Goal: Transaction & Acquisition: Download file/media

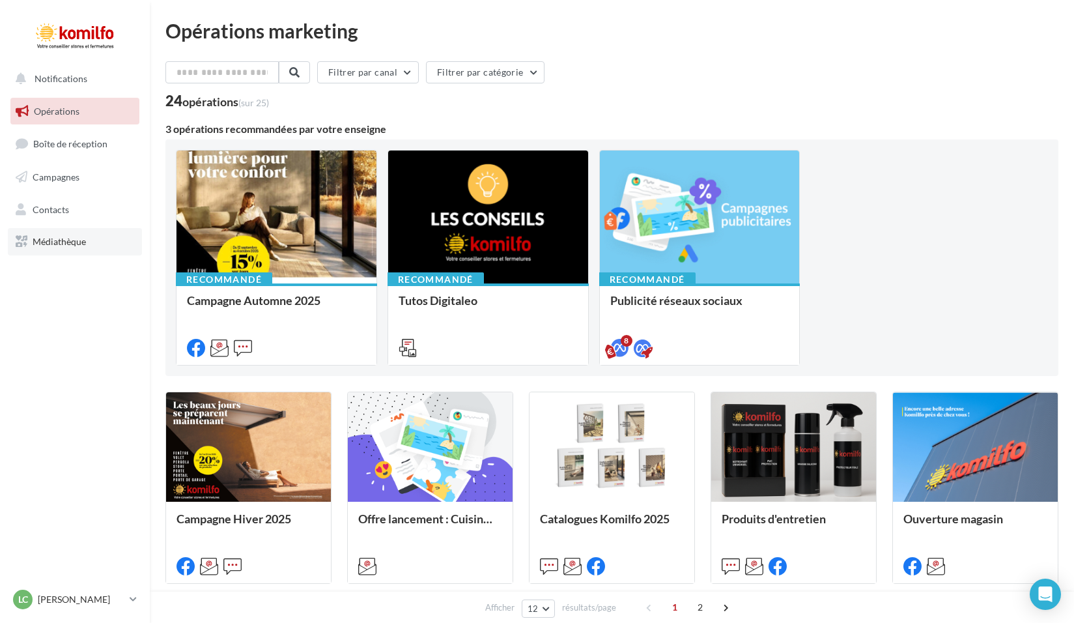
click at [63, 249] on link "Médiathèque" at bounding box center [75, 241] width 134 height 27
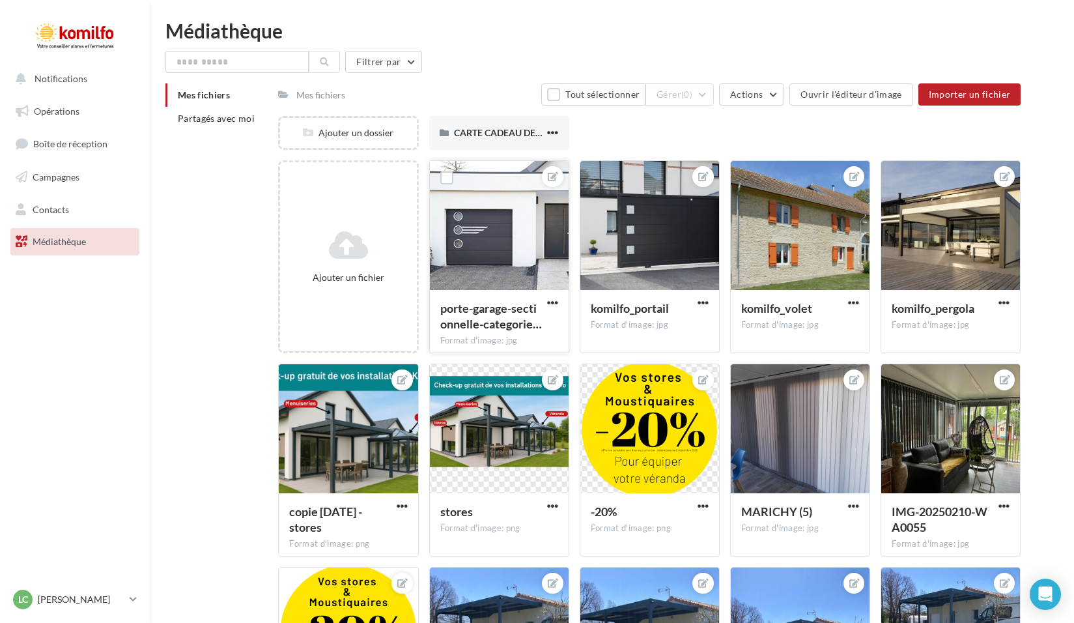
click at [513, 236] on div at bounding box center [499, 226] width 139 height 130
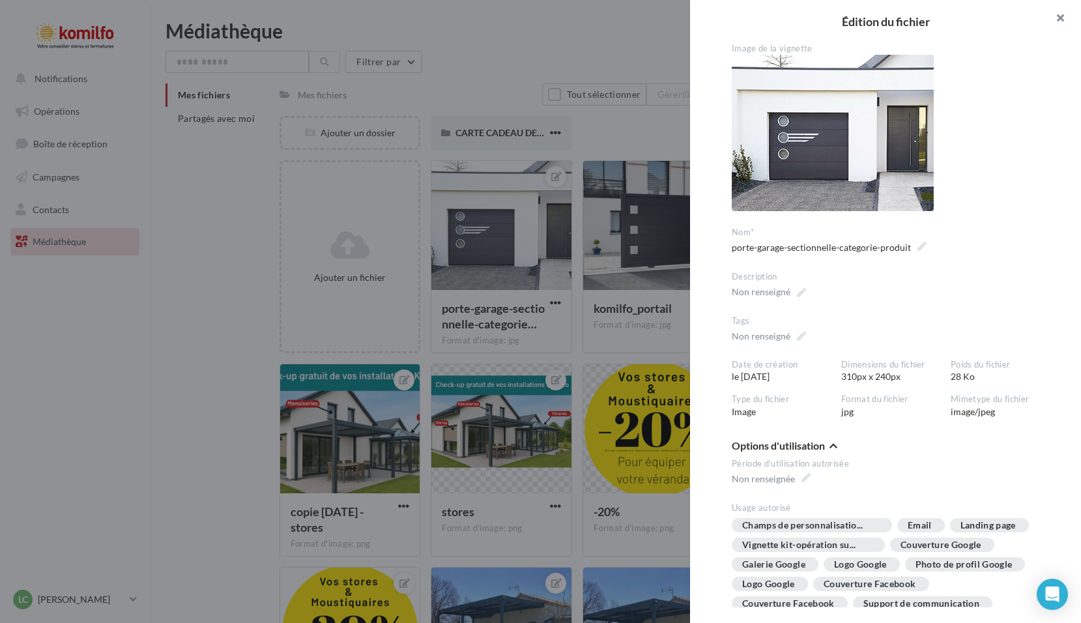
click at [1064, 16] on button "button" at bounding box center [1055, 19] width 52 height 39
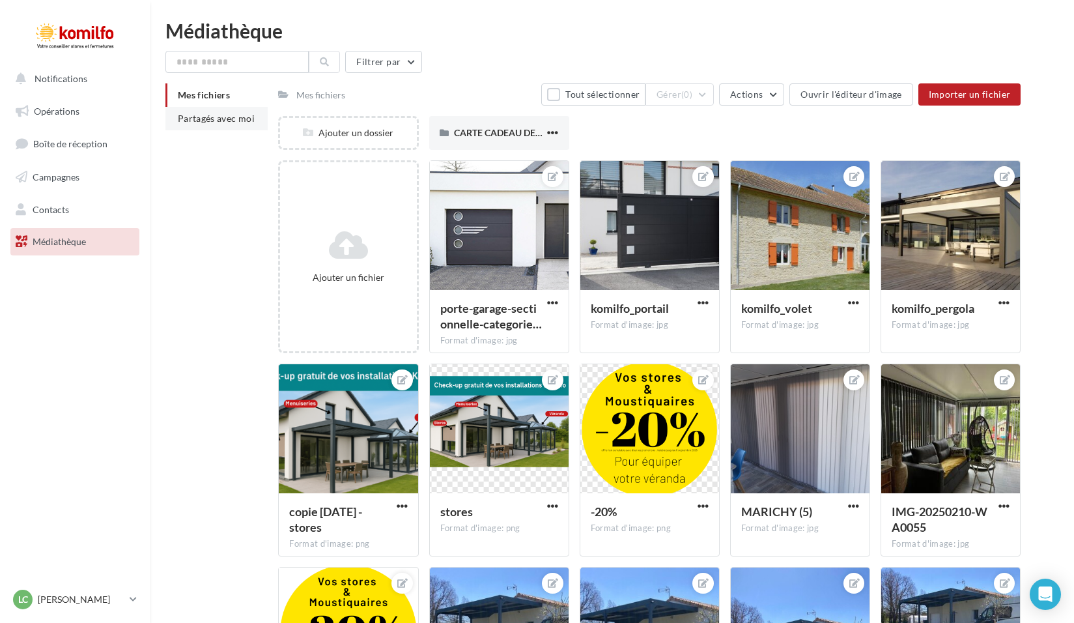
click at [224, 118] on span "Partagés avec moi" at bounding box center [216, 118] width 77 height 11
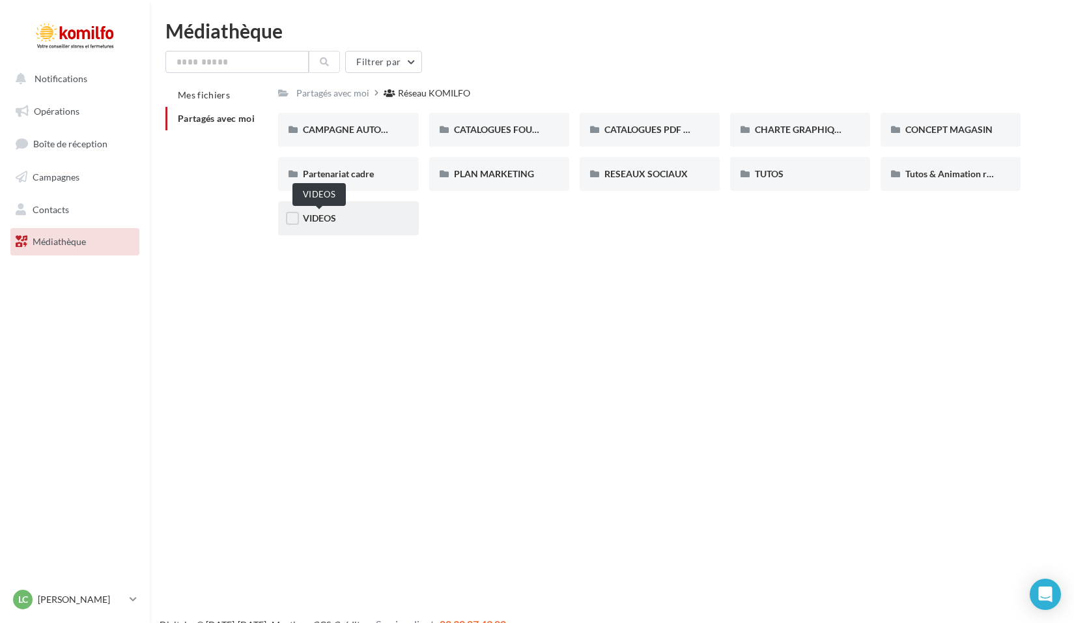
click at [332, 220] on span "VIDEOS" at bounding box center [319, 217] width 33 height 11
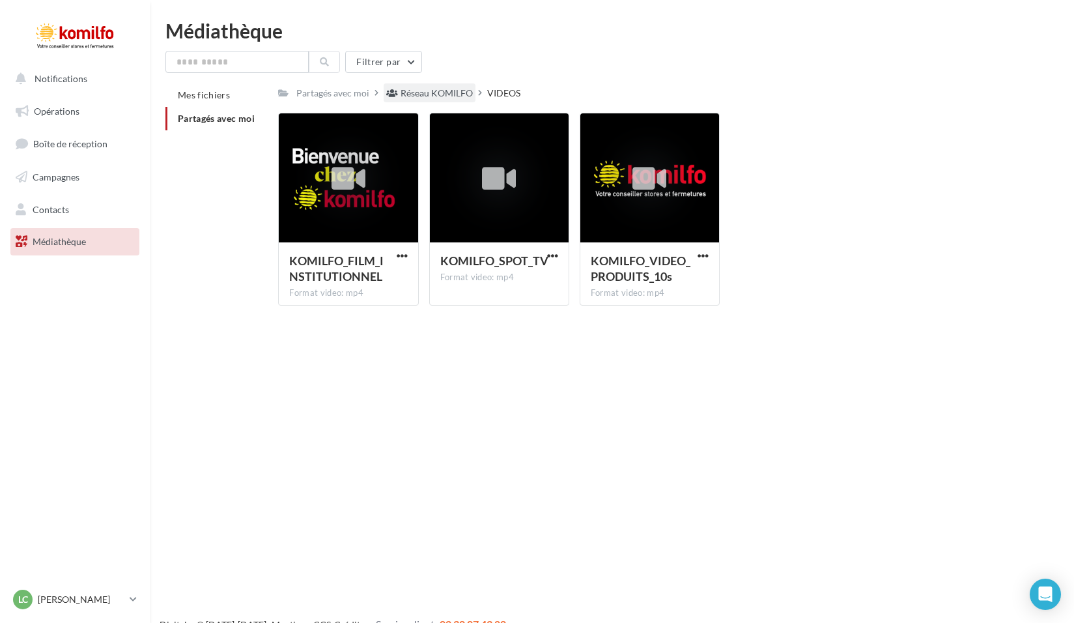
click at [409, 97] on div "Réseau KOMILFO" at bounding box center [437, 93] width 72 height 13
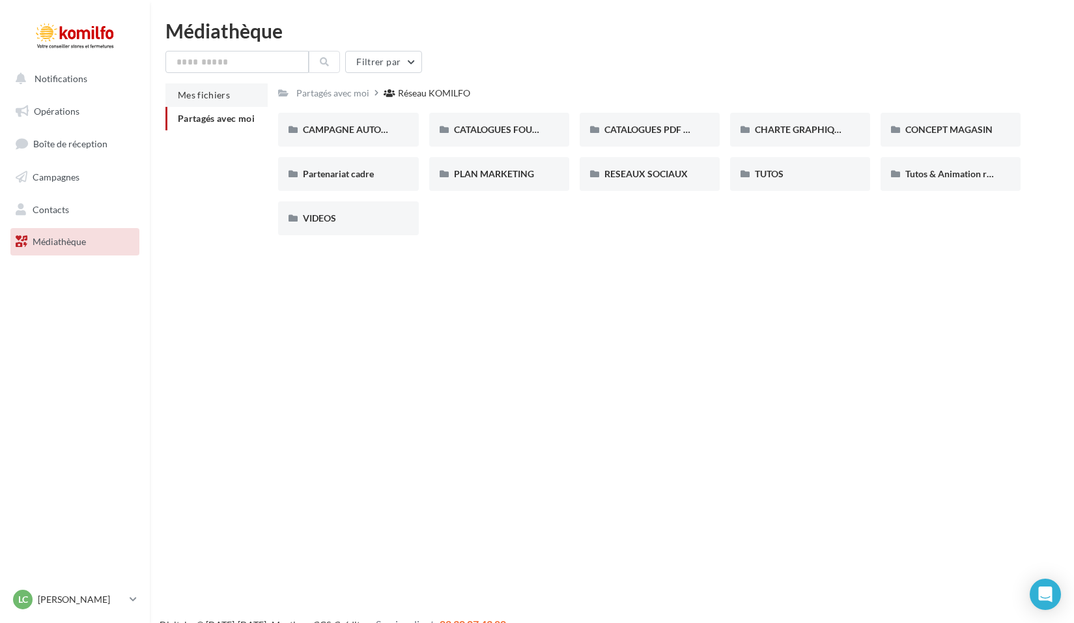
click at [218, 94] on span "Mes fichiers" at bounding box center [204, 94] width 52 height 11
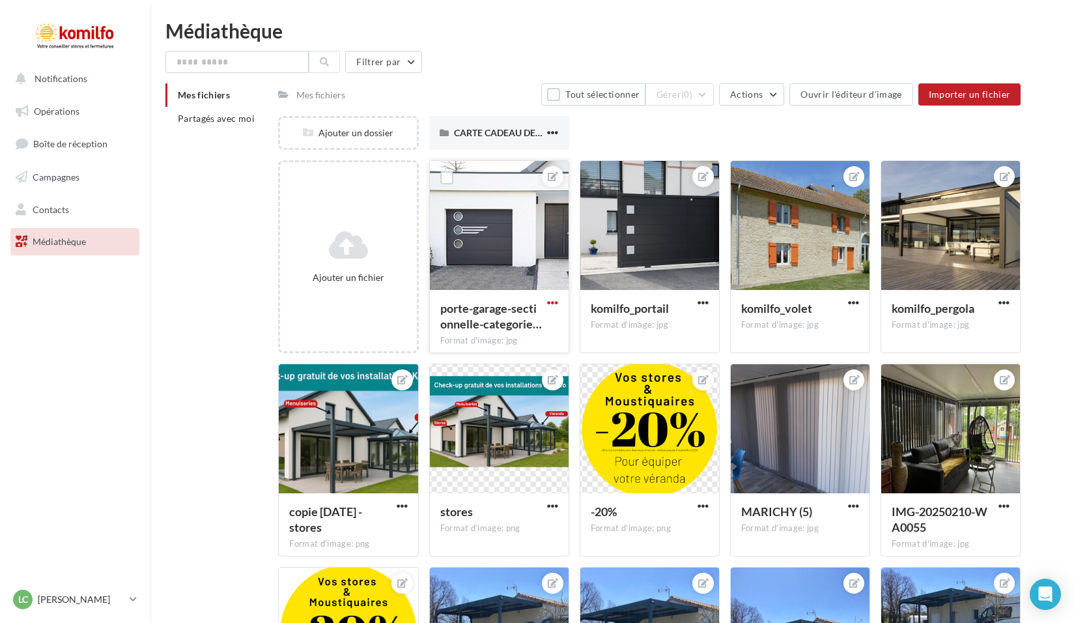
click at [552, 302] on span "button" at bounding box center [552, 302] width 11 height 11
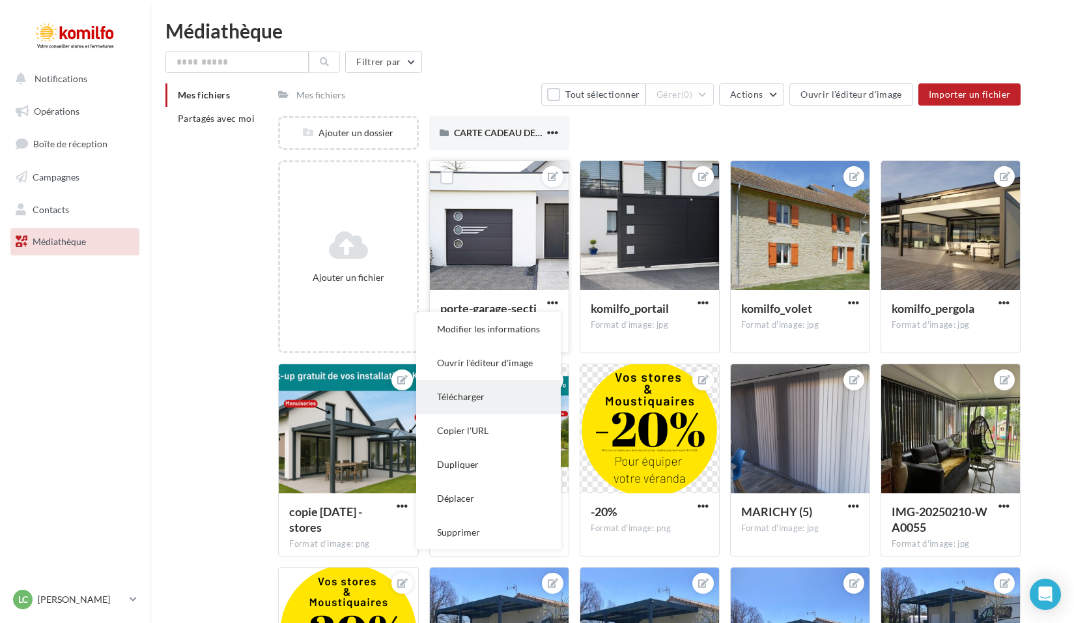
click at [506, 397] on button "Télécharger" at bounding box center [488, 397] width 145 height 34
